Goal: Information Seeking & Learning: Learn about a topic

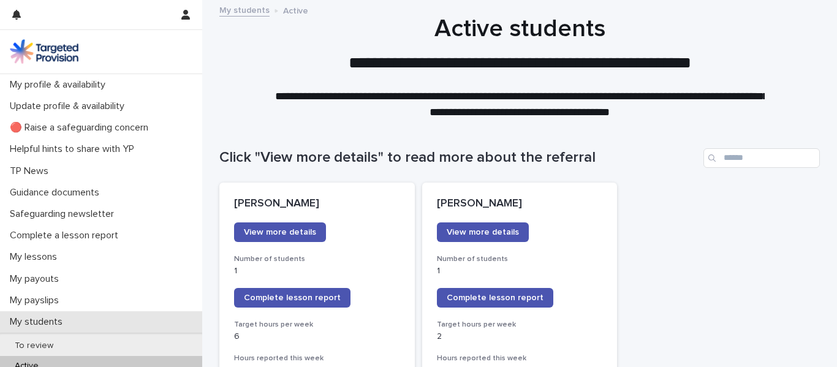
click at [45, 320] on p "My students" at bounding box center [38, 322] width 67 height 12
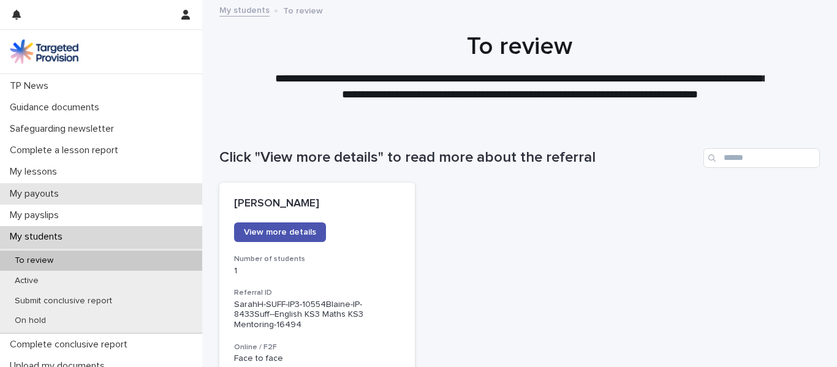
scroll to position [86, 0]
click at [149, 281] on div "Active" at bounding box center [101, 280] width 202 height 20
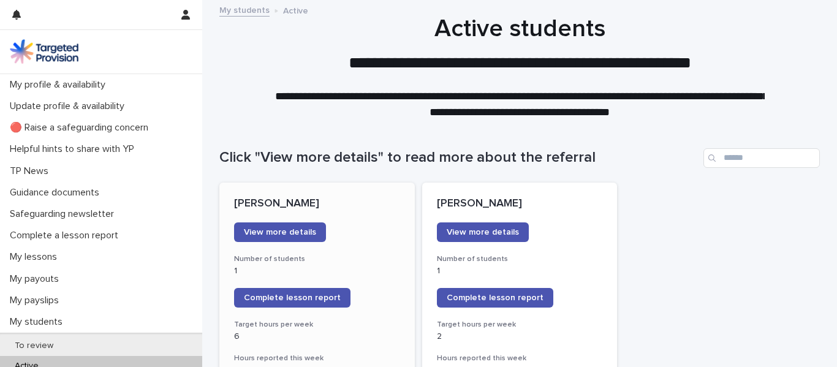
click at [366, 203] on p "[PERSON_NAME]" at bounding box center [317, 203] width 166 height 13
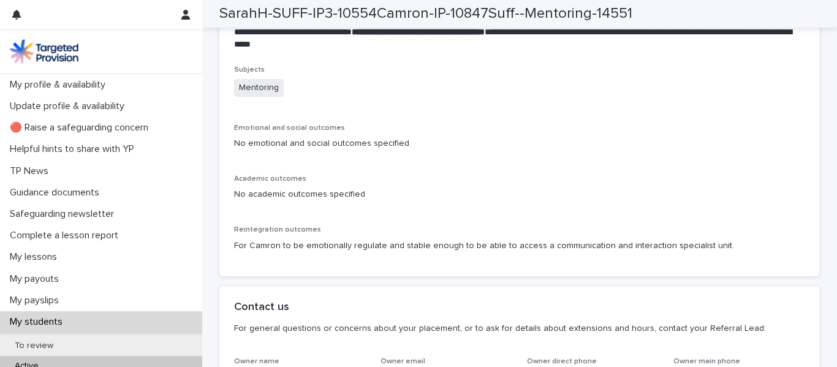
scroll to position [2686, 0]
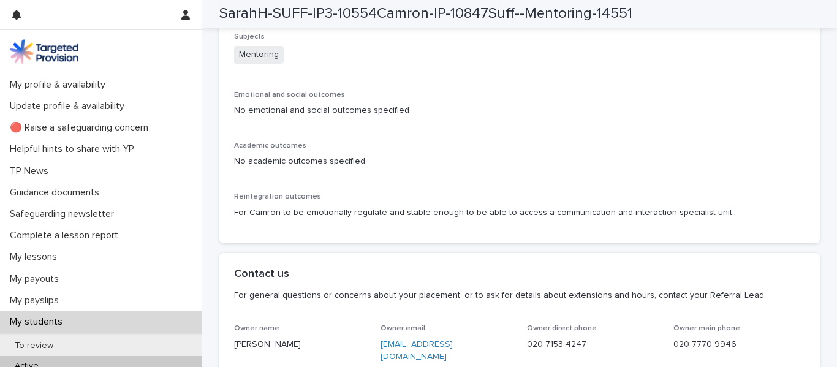
drag, startPoint x: 707, startPoint y: 277, endPoint x: 342, endPoint y: 275, distance: 365.7
click at [342, 219] on p "For Camron to be emotionally regulate and stable enough to be able to access a …" at bounding box center [519, 212] width 571 height 13
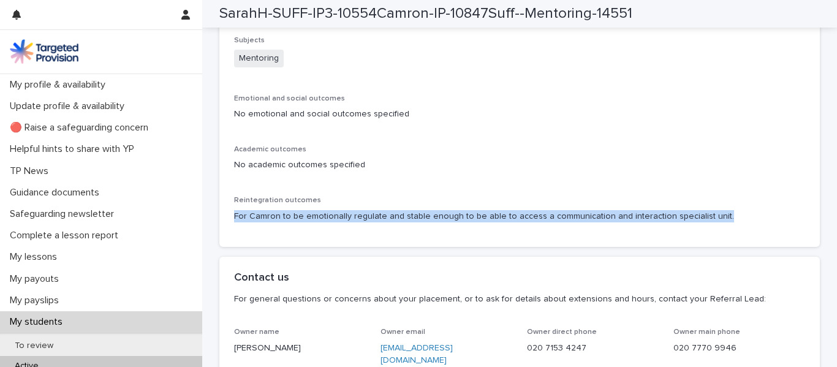
drag, startPoint x: 233, startPoint y: 277, endPoint x: 734, endPoint y: 295, distance: 500.7
click at [734, 232] on div "Reintegration outcomes For Camron to be emotionally regulate and stable enough …" at bounding box center [519, 214] width 571 height 36
copy p "For Camron to be emotionally regulate and stable enough to be able to access a …"
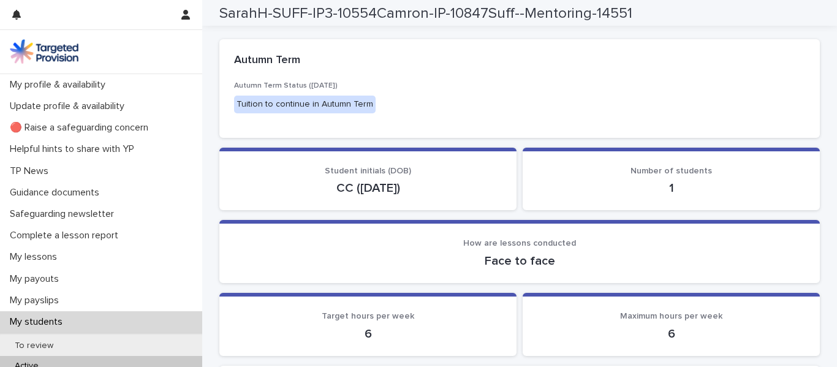
scroll to position [0, 0]
